Goal: Task Accomplishment & Management: Complete application form

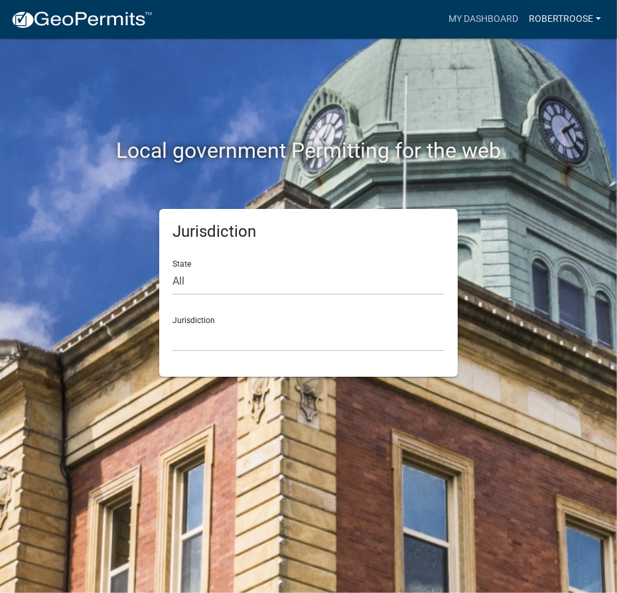
click at [586, 19] on link "robertroose" at bounding box center [565, 19] width 83 height 25
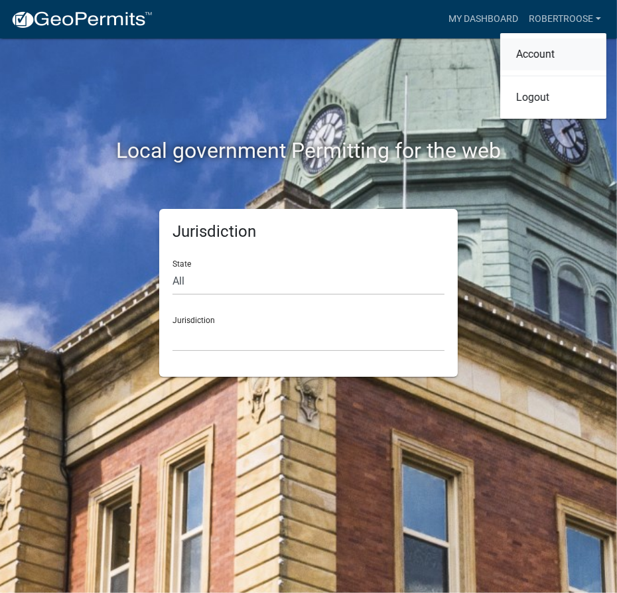
click at [526, 52] on link "Account" at bounding box center [553, 54] width 106 height 32
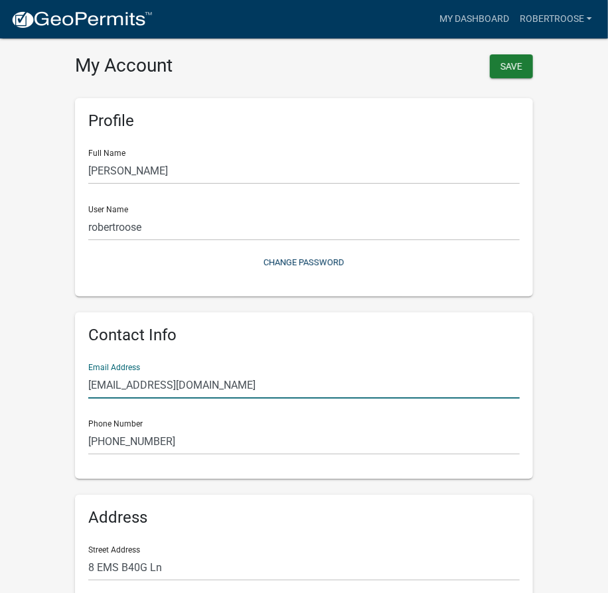
drag, startPoint x: 243, startPoint y: 378, endPoint x: 16, endPoint y: 386, distance: 227.1
click at [16, 386] on wm-user-profile-view "more_horiz My Dashboard robertroose Account Logout My Account Save Profile Full…" at bounding box center [304, 394] width 608 height 757
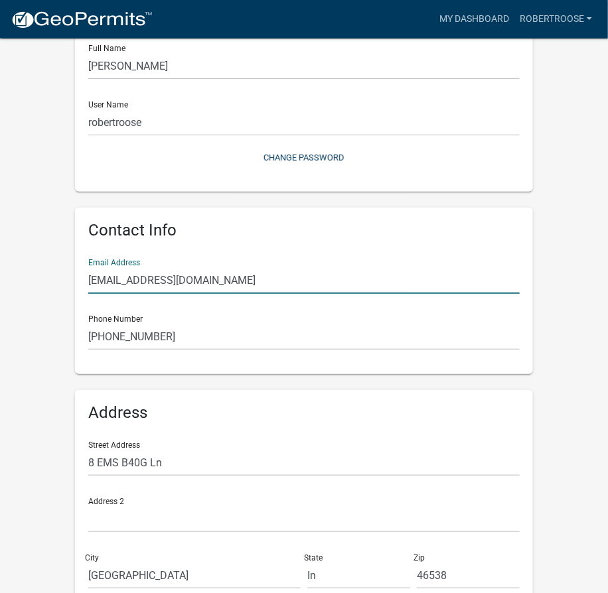
scroll to position [180, 0]
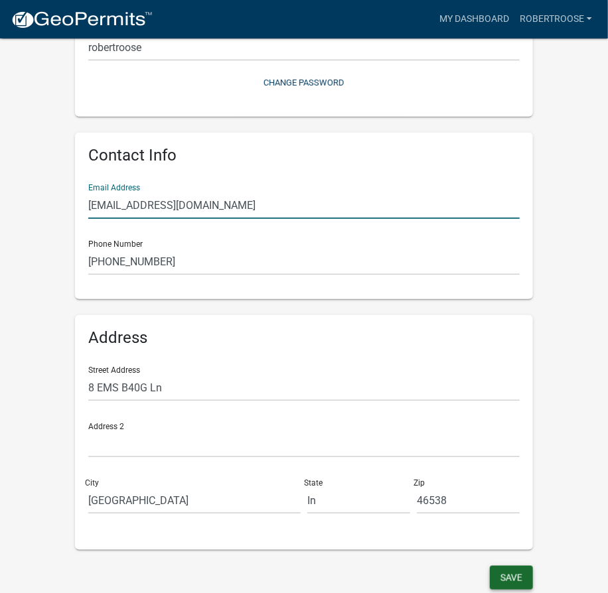
type input "[EMAIL_ADDRESS][DOMAIN_NAME]"
click at [518, 579] on button "Save" at bounding box center [511, 578] width 43 height 24
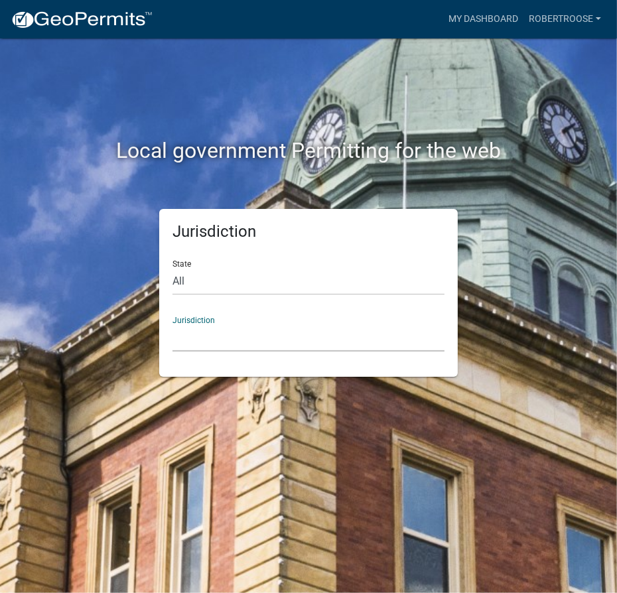
drag, startPoint x: 248, startPoint y: 344, endPoint x: 254, endPoint y: 333, distance: 12.5
click at [248, 344] on select "Custer County, Colorado Cook County, Georgia Crawford County, Georgia Gilmer Co…" at bounding box center [309, 338] width 272 height 27
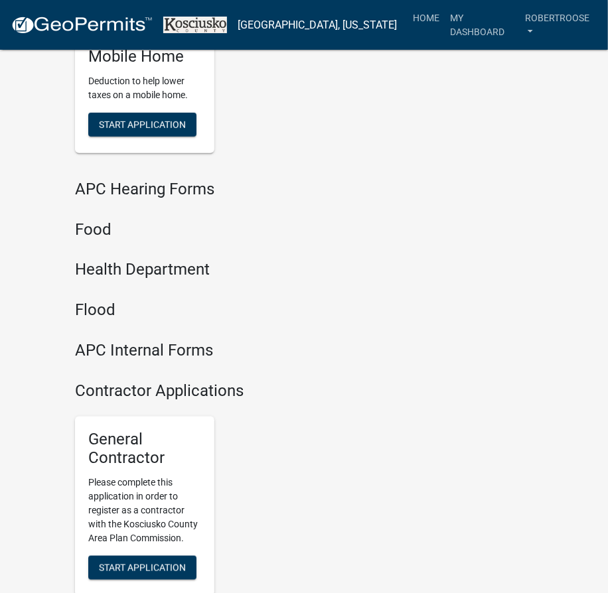
scroll to position [2016, 0]
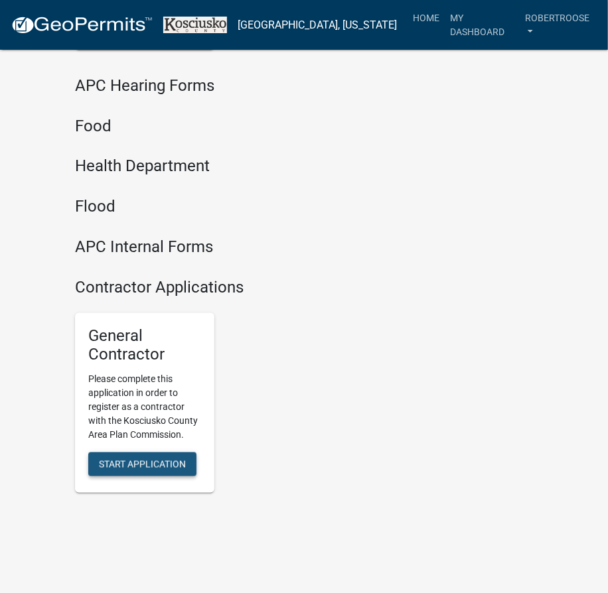
click at [115, 459] on span "Start Application" at bounding box center [142, 464] width 87 height 11
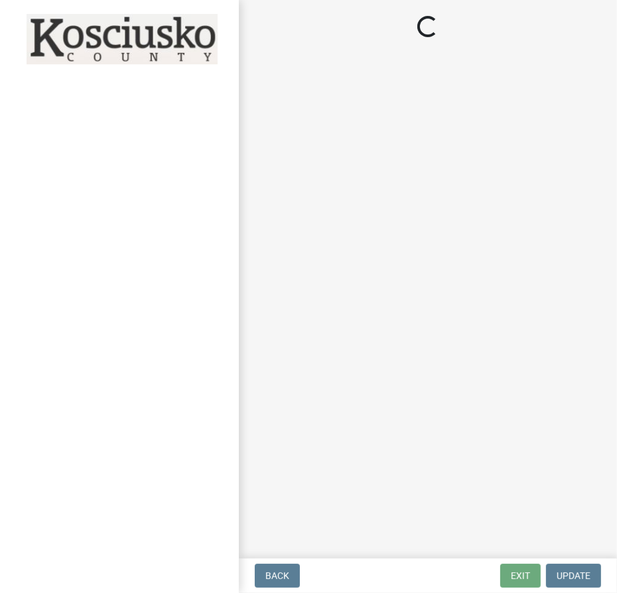
select select "In"
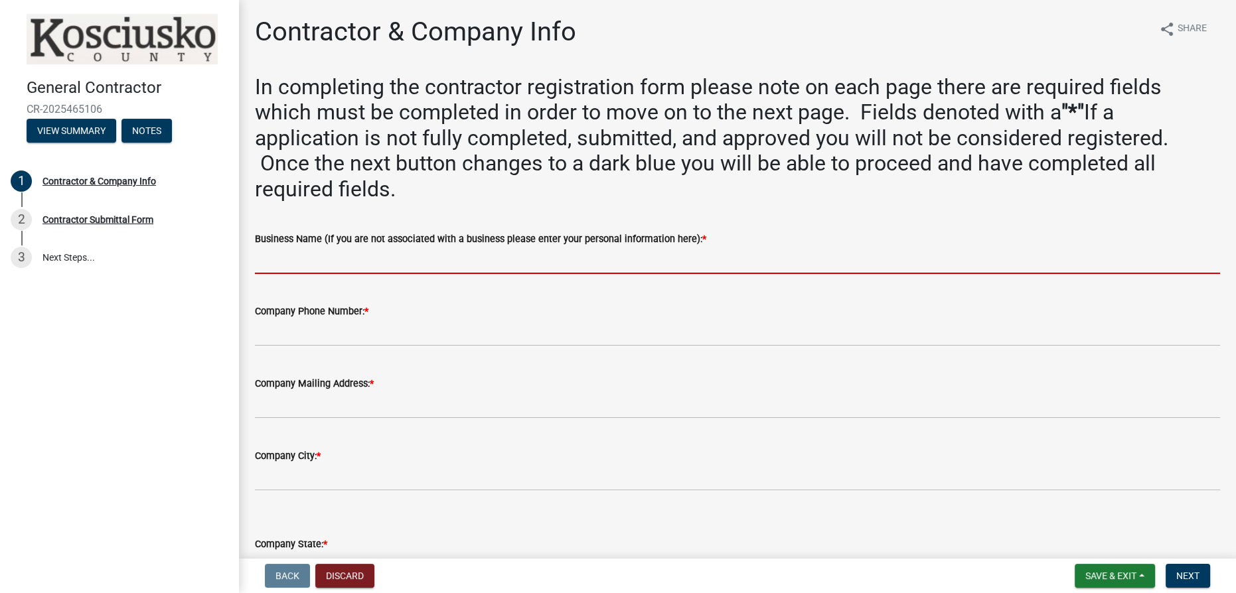
click at [323, 263] on input "Business Name (If you are not associated with a business please enter your pers…" at bounding box center [737, 260] width 965 height 27
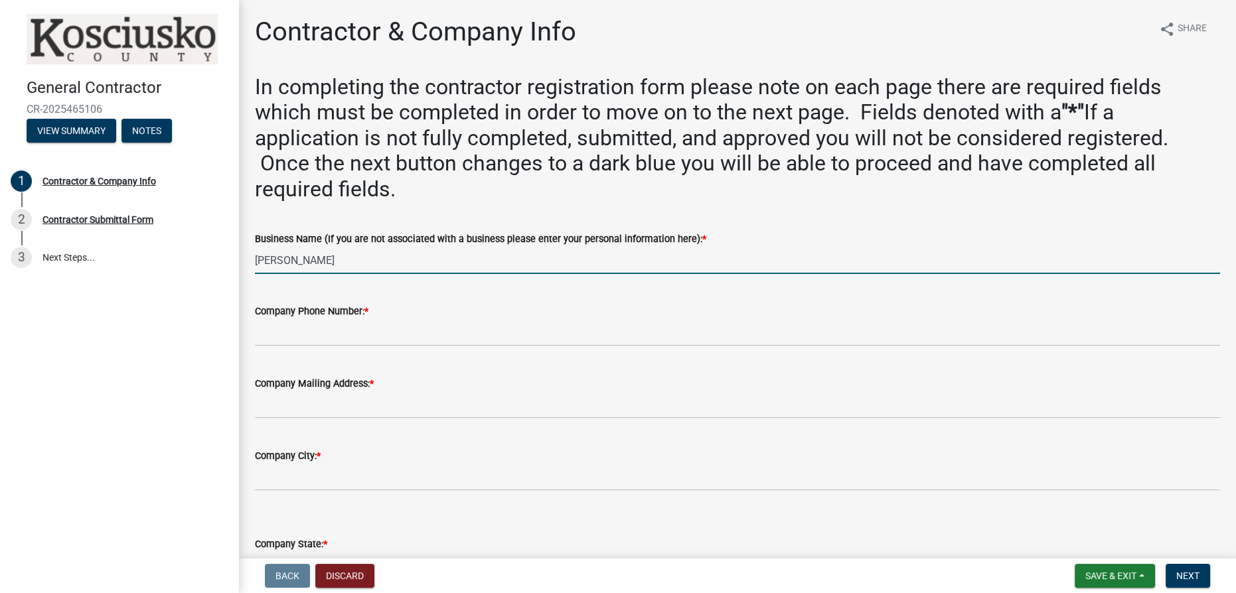
type input "Robert Roose"
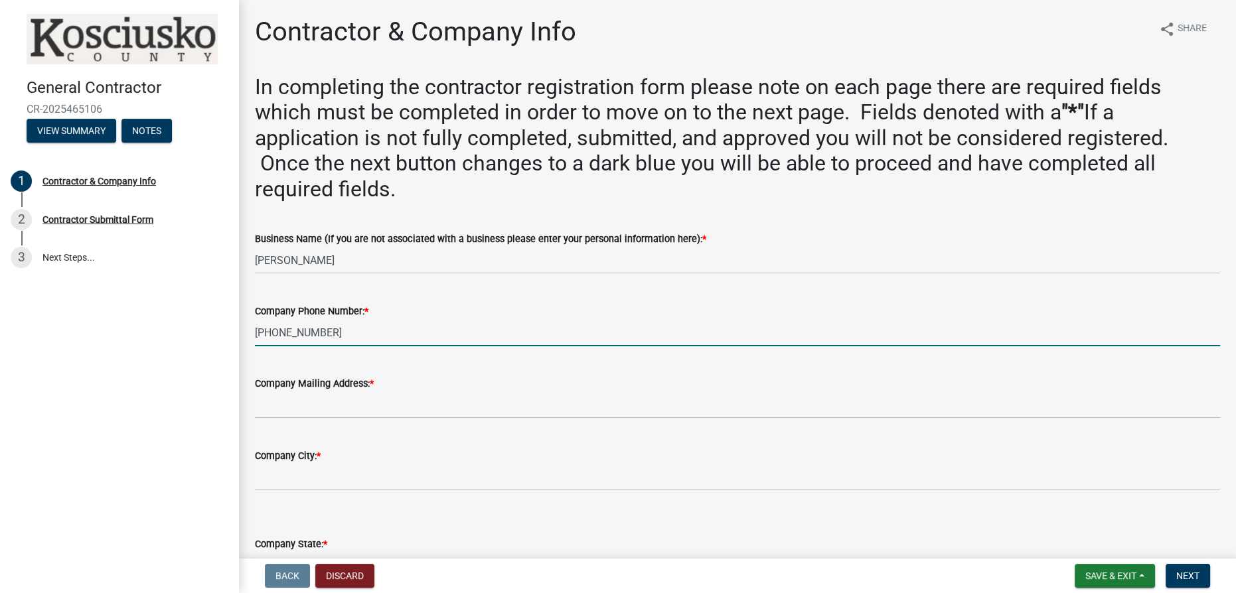
type input "719-459-1448"
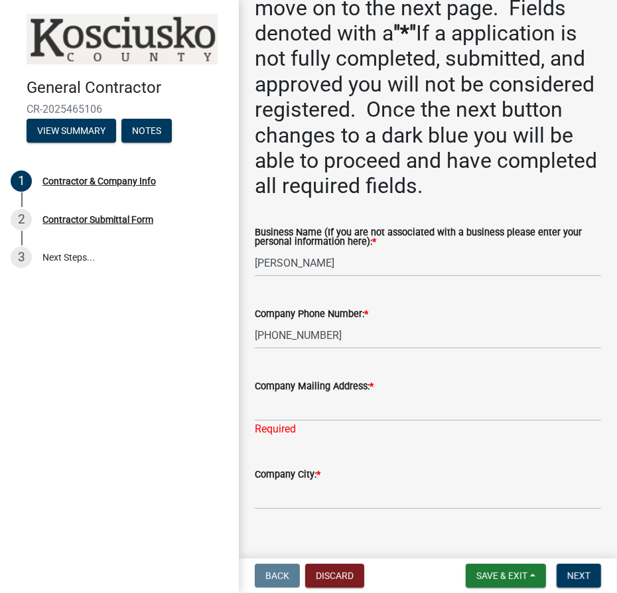
scroll to position [241, 0]
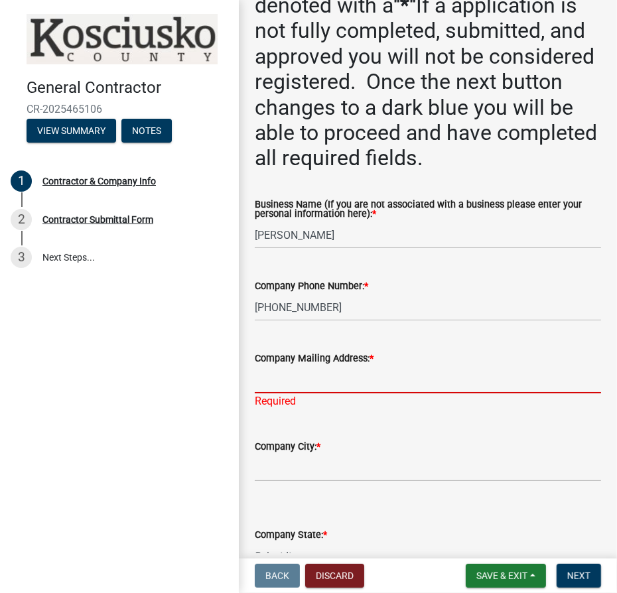
click at [291, 371] on input "Company Mailing Address: *" at bounding box center [428, 379] width 346 height 27
type input "8 EMS B40G Ln"
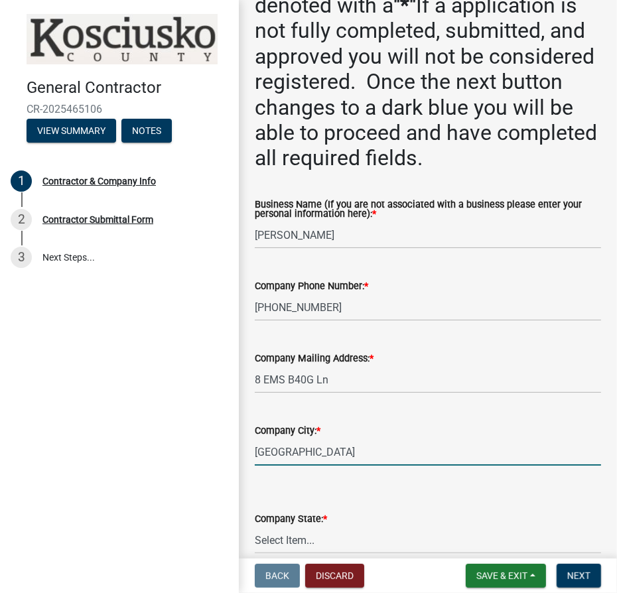
type input "Leesburg"
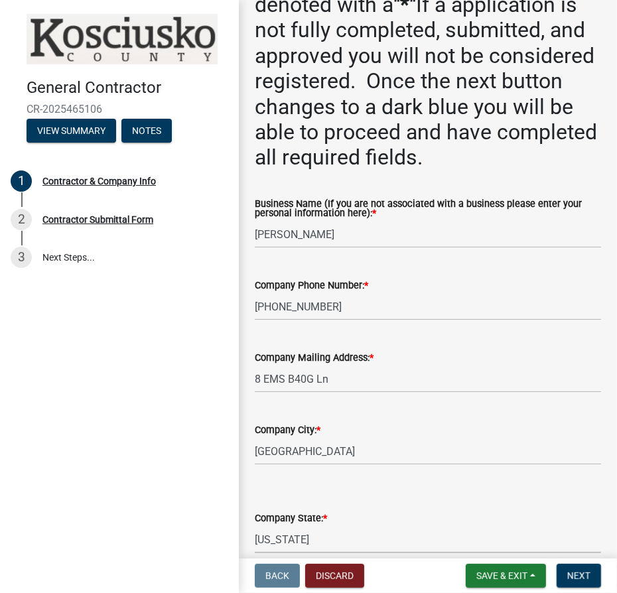
select select "IN"
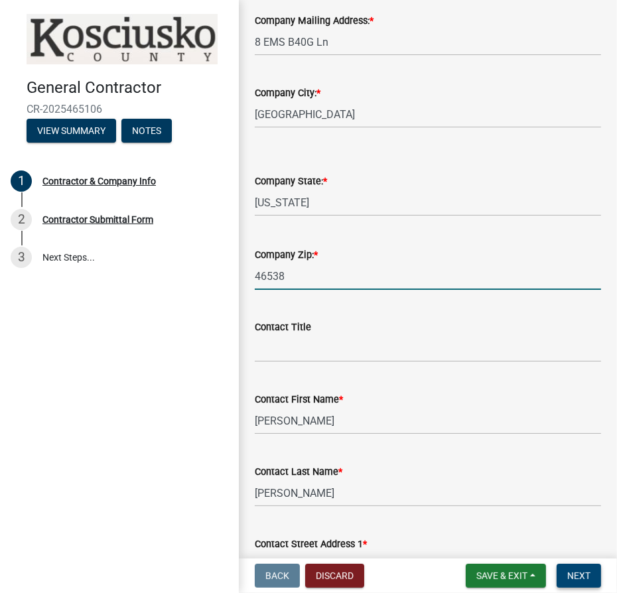
type input "46538"
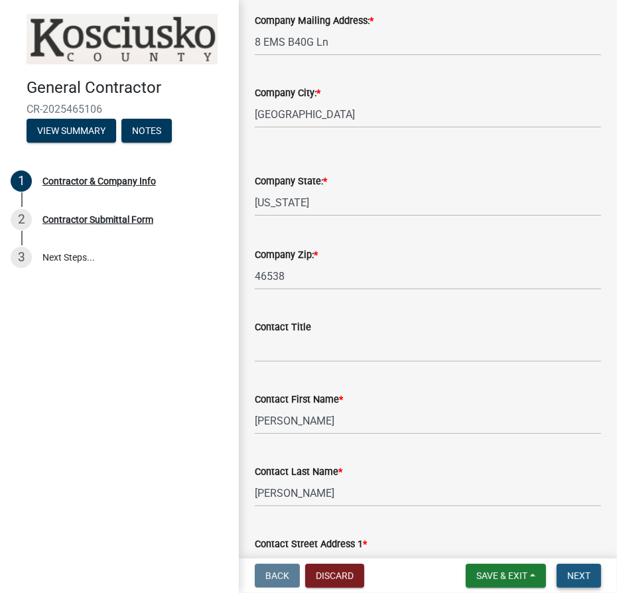
click at [576, 578] on span "Next" at bounding box center [578, 576] width 23 height 11
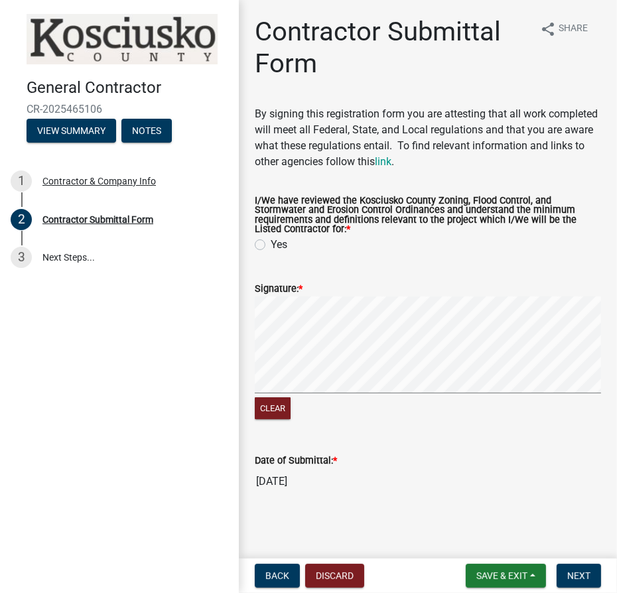
click at [271, 238] on label "Yes" at bounding box center [279, 245] width 17 height 16
click at [271, 238] on input "Yes" at bounding box center [275, 241] width 9 height 9
radio input "true"
click at [585, 580] on span "Next" at bounding box center [578, 576] width 23 height 11
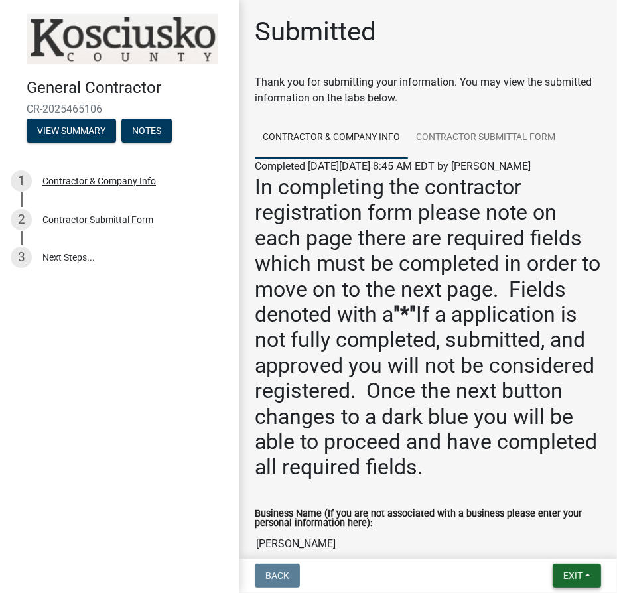
click at [585, 571] on button "Exit" at bounding box center [577, 576] width 48 height 24
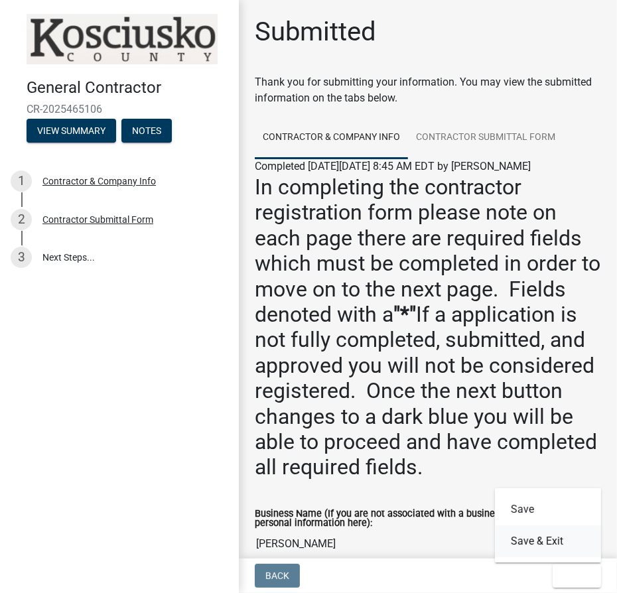
click at [561, 543] on button "Save & Exit" at bounding box center [548, 542] width 106 height 32
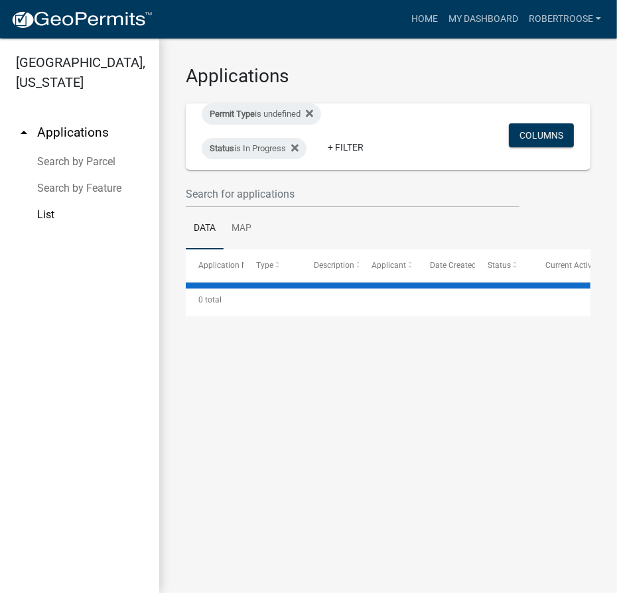
select select "3: 100"
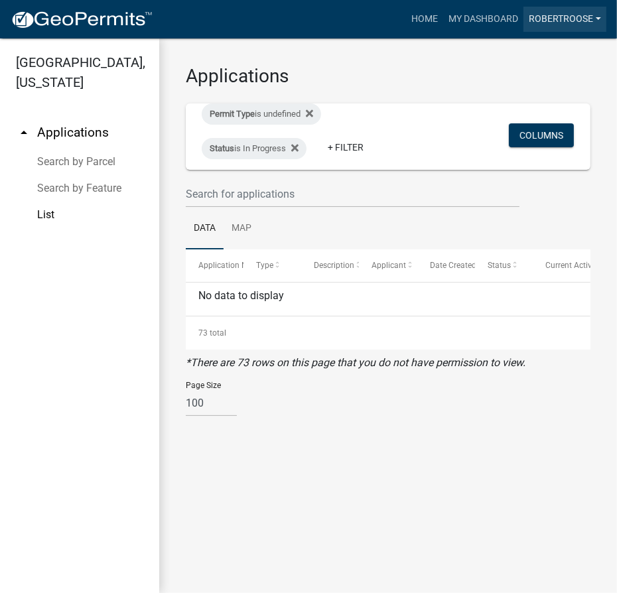
click at [549, 26] on link "robertroose" at bounding box center [565, 19] width 83 height 25
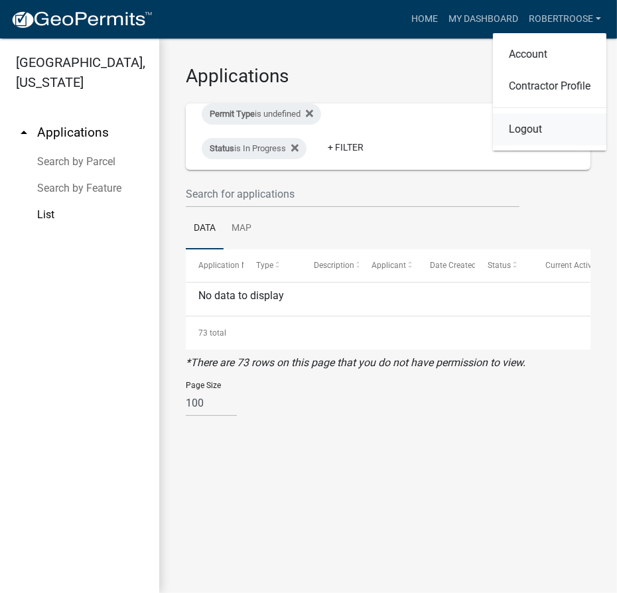
click at [518, 131] on link "Logout" at bounding box center [549, 129] width 113 height 32
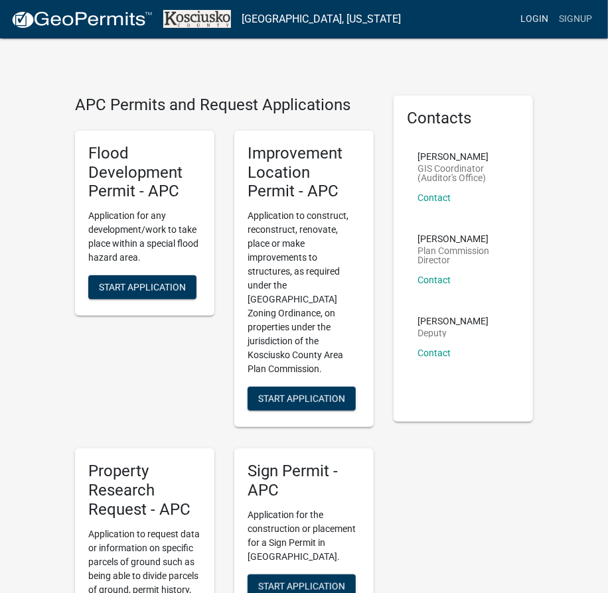
click at [536, 13] on link "Login" at bounding box center [534, 19] width 38 height 25
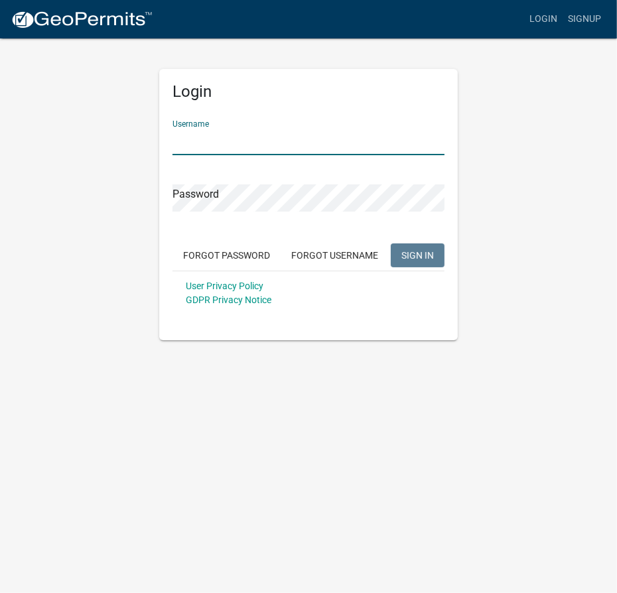
click at [354, 139] on input "Username" at bounding box center [309, 141] width 272 height 27
type input "msandy"
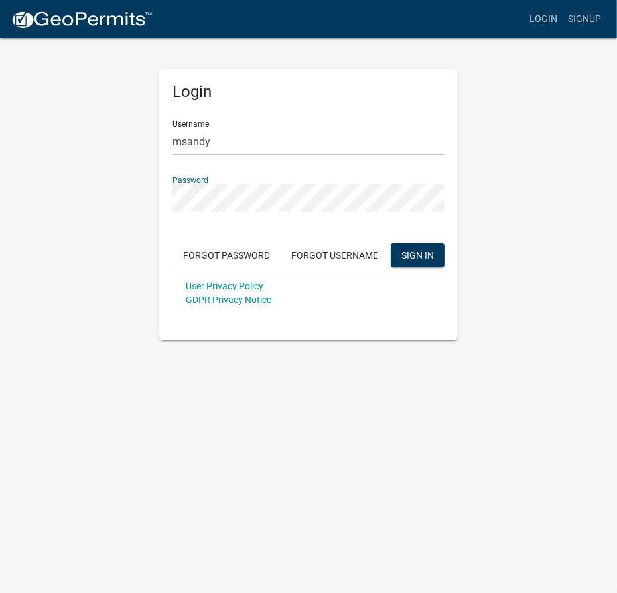
click at [391, 244] on button "SIGN IN" at bounding box center [418, 256] width 54 height 24
